Goal: Task Accomplishment & Management: Manage account settings

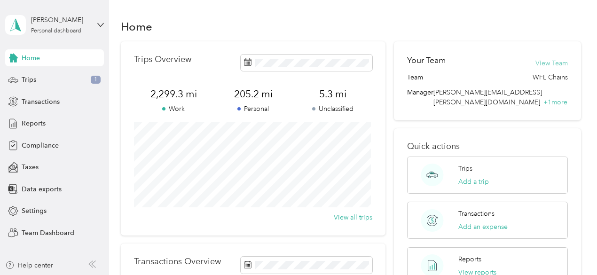
click at [542, 62] on button "View Team" at bounding box center [552, 63] width 32 height 10
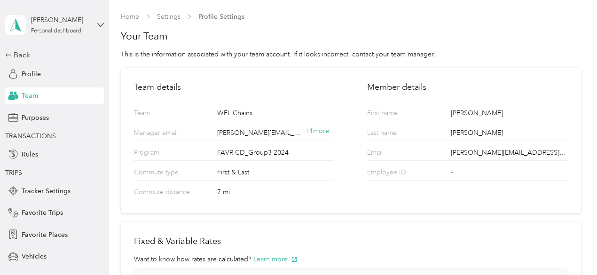
click at [27, 95] on span "Team" at bounding box center [30, 96] width 16 height 10
click at [97, 24] on icon at bounding box center [100, 25] width 7 height 7
click at [46, 78] on div "Team dashboard" at bounding box center [35, 77] width 50 height 10
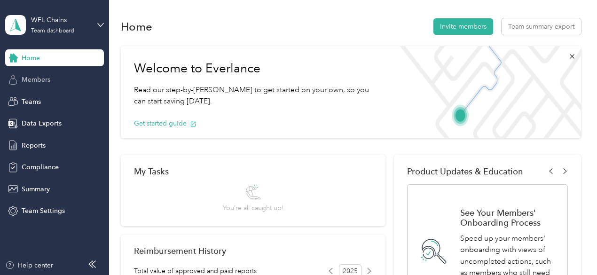
click at [34, 80] on span "Members" at bounding box center [36, 80] width 29 height 10
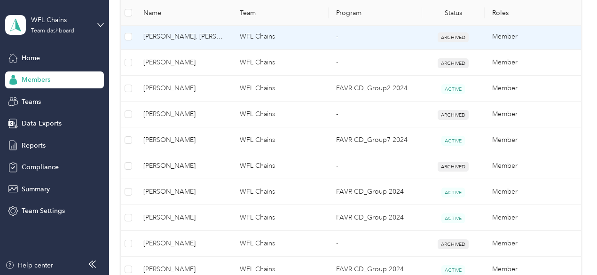
scroll to position [252, 0]
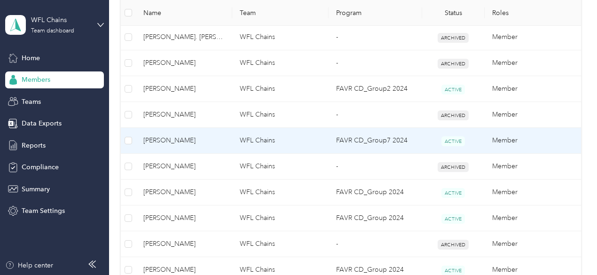
click at [164, 138] on span "Zach Willette" at bounding box center [183, 140] width 81 height 10
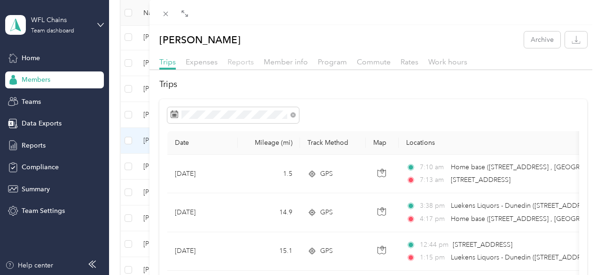
click at [254, 63] on span "Reports" at bounding box center [241, 61] width 26 height 9
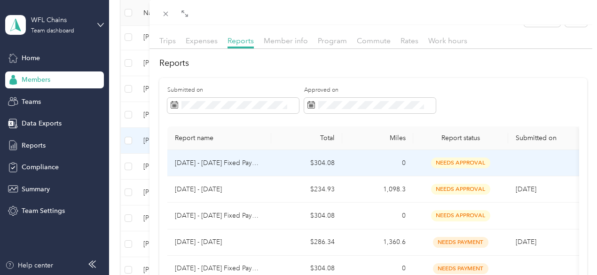
scroll to position [22, 0]
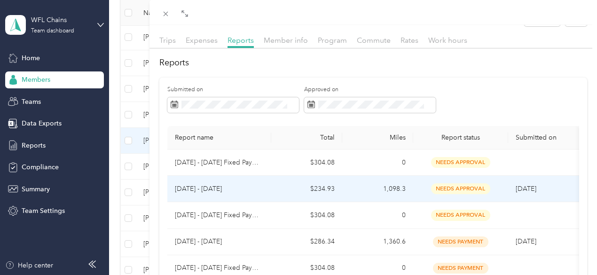
click at [264, 194] on p "[DATE] - [DATE]" at bounding box center [219, 189] width 89 height 10
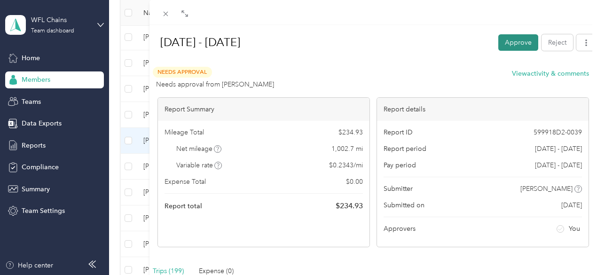
click at [505, 42] on button "Approve" at bounding box center [518, 42] width 40 height 16
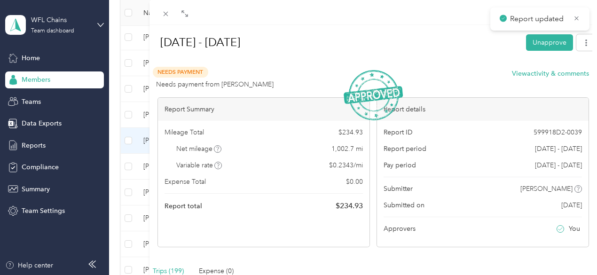
drag, startPoint x: 471, startPoint y: 36, endPoint x: 418, endPoint y: 19, distance: 56.2
click at [471, 36] on h1 "[DATE] - [DATE]" at bounding box center [335, 42] width 370 height 23
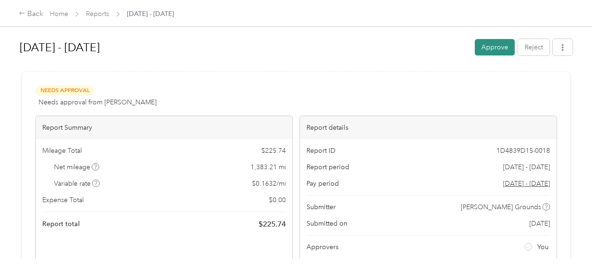
click at [492, 46] on button "Approve" at bounding box center [495, 47] width 40 height 16
